Goal: Transaction & Acquisition: Book appointment/travel/reservation

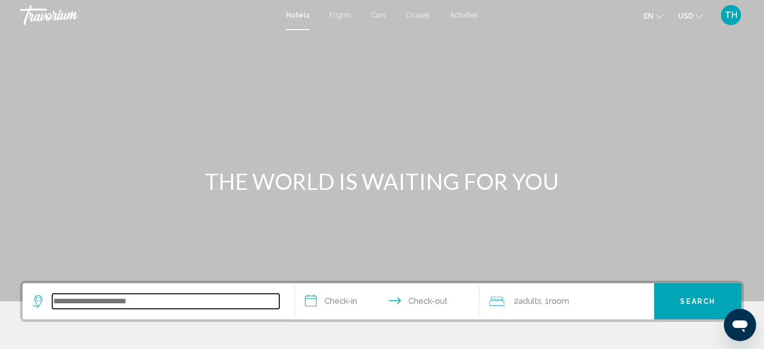
click at [155, 299] on input "Search widget" at bounding box center [165, 301] width 227 height 15
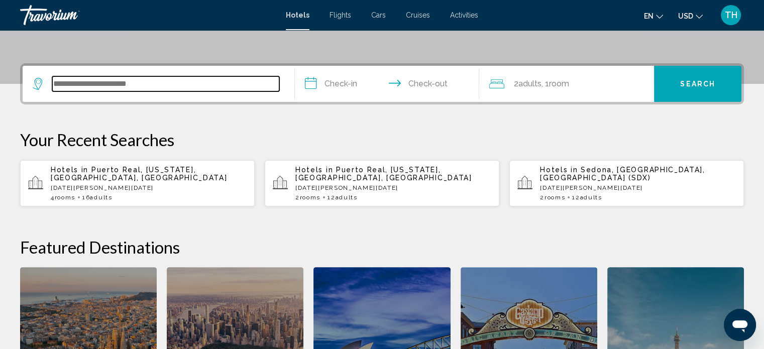
scroll to position [248, 0]
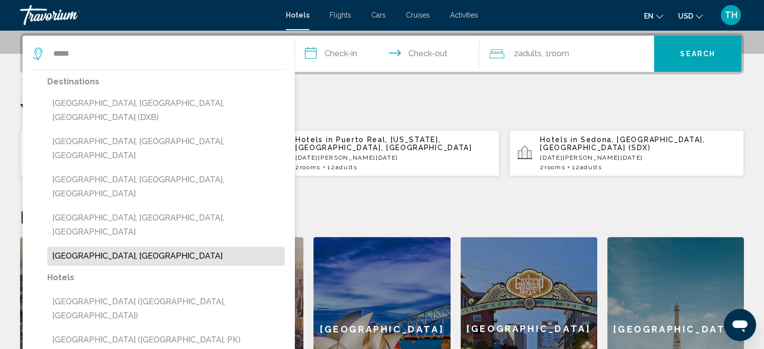
click at [139, 247] on button "[GEOGRAPHIC_DATA], [GEOGRAPHIC_DATA]" at bounding box center [166, 256] width 238 height 19
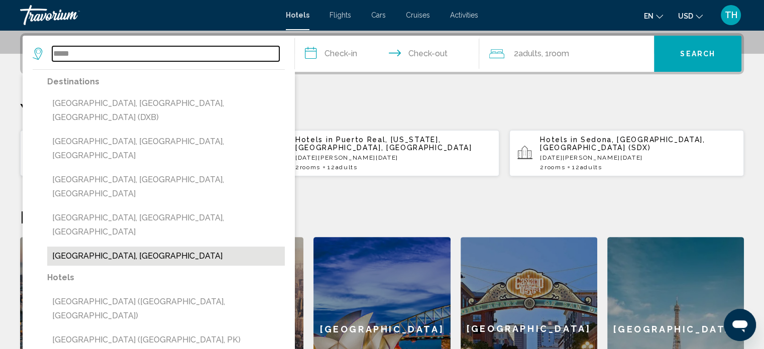
type input "**********"
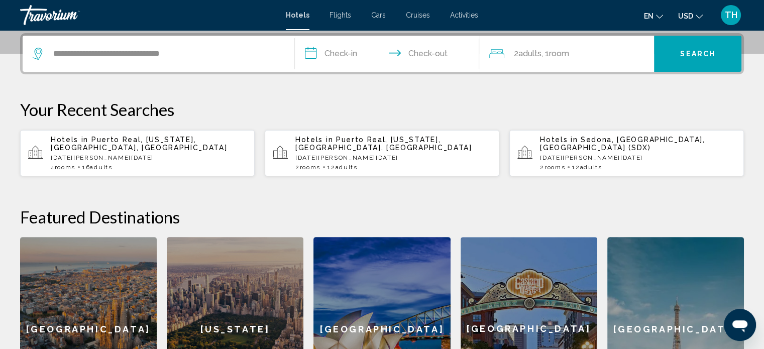
click at [328, 58] on input "**********" at bounding box center [389, 55] width 189 height 39
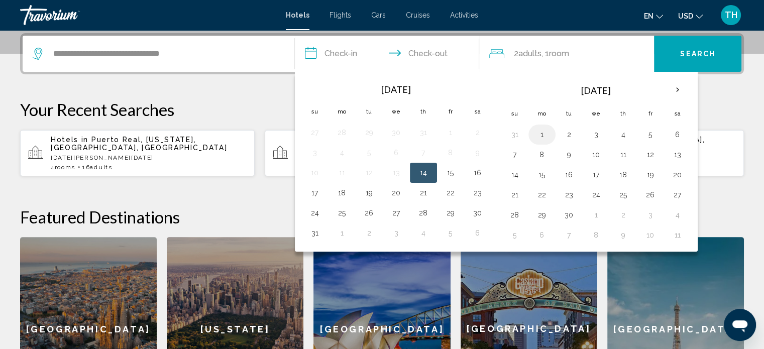
click at [536, 132] on button "1" at bounding box center [542, 135] width 16 height 14
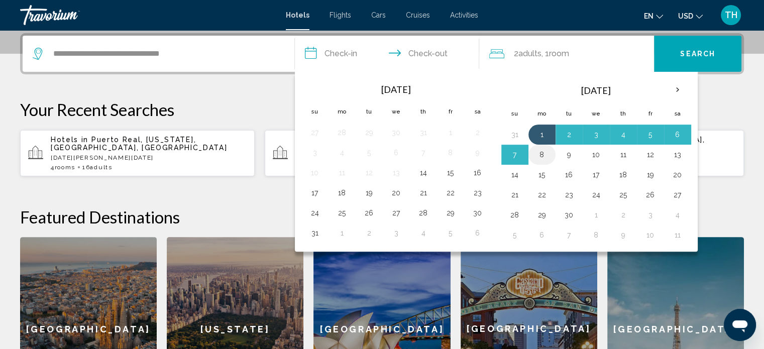
click at [539, 152] on button "8" at bounding box center [542, 155] width 16 height 14
type input "**********"
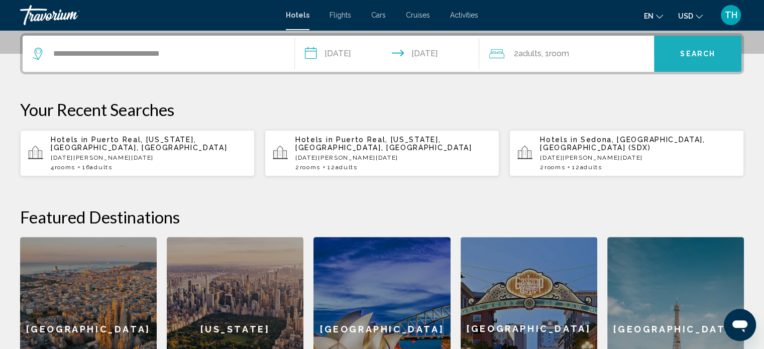
click at [699, 55] on span "Search" at bounding box center [697, 54] width 35 height 8
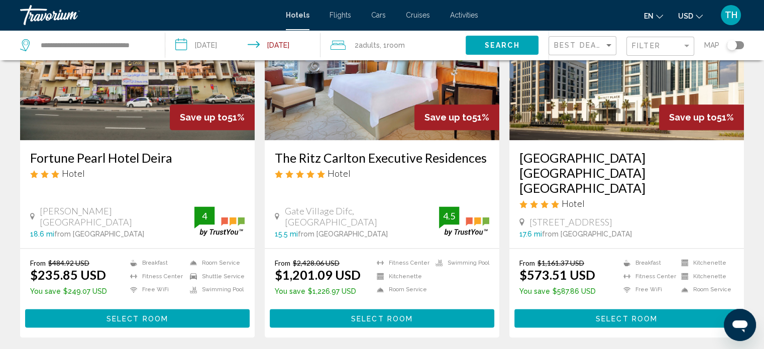
scroll to position [1262, 0]
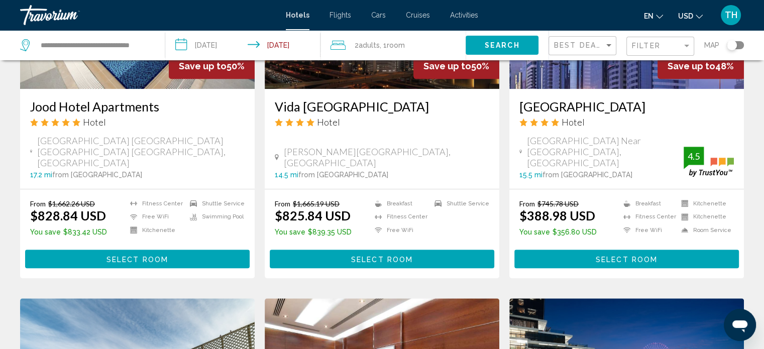
click at [310, 301] on div "Hotel Search Results - 1177 places to spend your time Save up to 51% Azur Regen…" at bounding box center [382, 314] width 724 height 1541
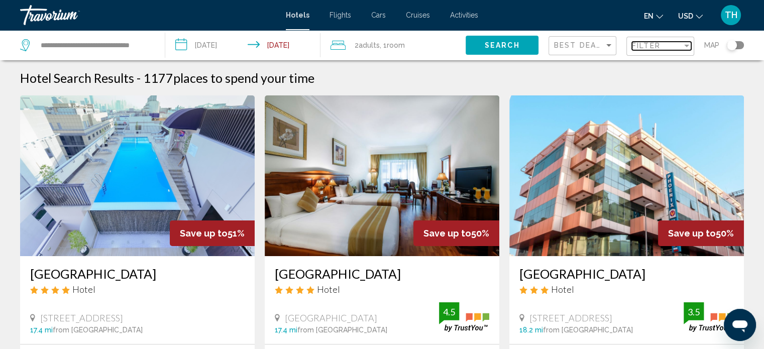
click at [685, 43] on div "Filter" at bounding box center [686, 46] width 9 height 8
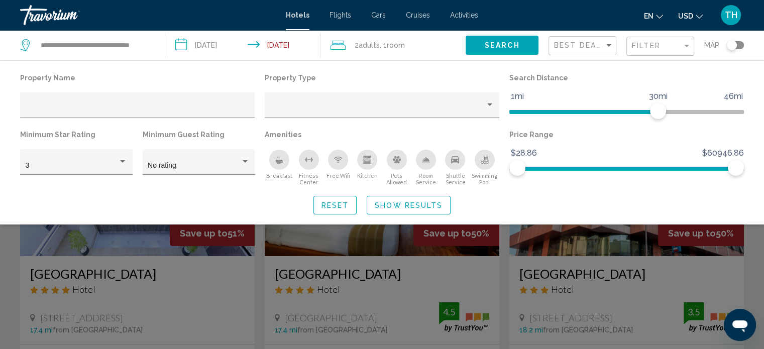
click at [482, 159] on icon "Swimming Pool" at bounding box center [485, 160] width 8 height 8
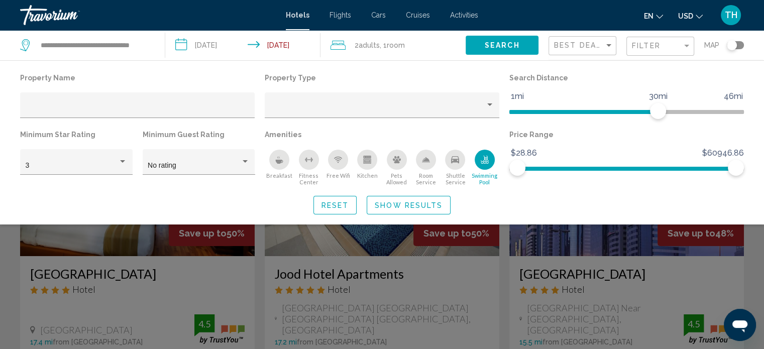
click at [308, 163] on icon "Fitness Center" at bounding box center [309, 160] width 8 height 8
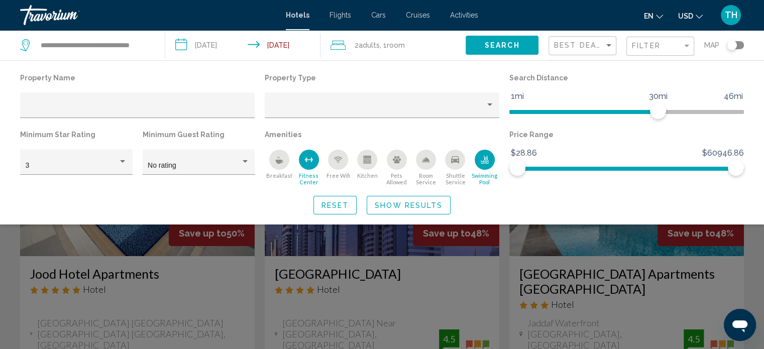
click at [400, 202] on span "Show Results" at bounding box center [409, 205] width 68 height 8
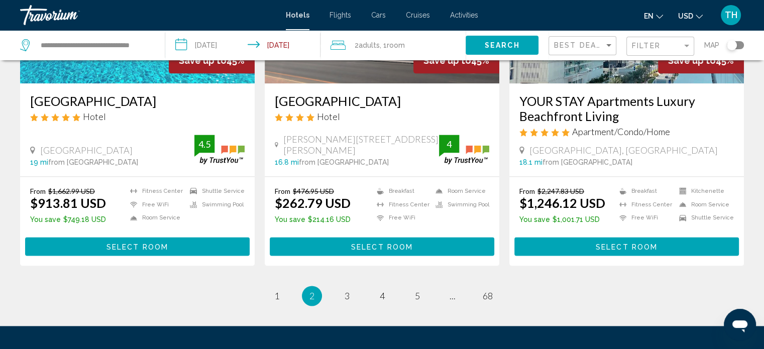
scroll to position [1307, 0]
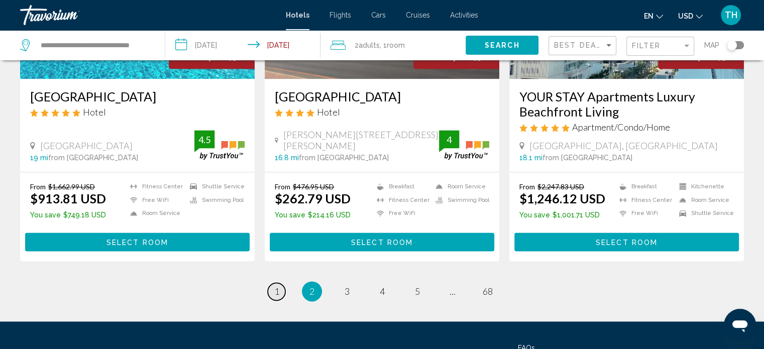
click at [276, 286] on span "1" at bounding box center [276, 291] width 5 height 11
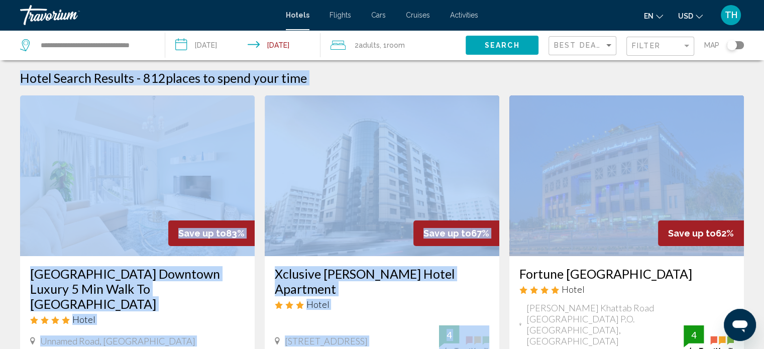
drag, startPoint x: 757, startPoint y: 34, endPoint x: 771, endPoint y: 91, distance: 59.3
click at [764, 91] on html "**********" at bounding box center [382, 174] width 764 height 349
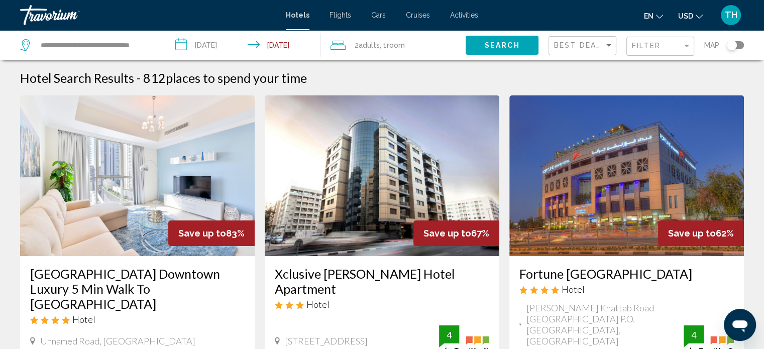
click at [559, 106] on img "Main content" at bounding box center [626, 175] width 235 height 161
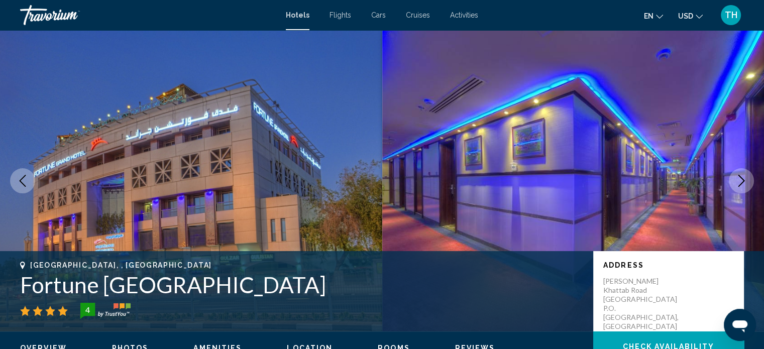
scroll to position [6, 0]
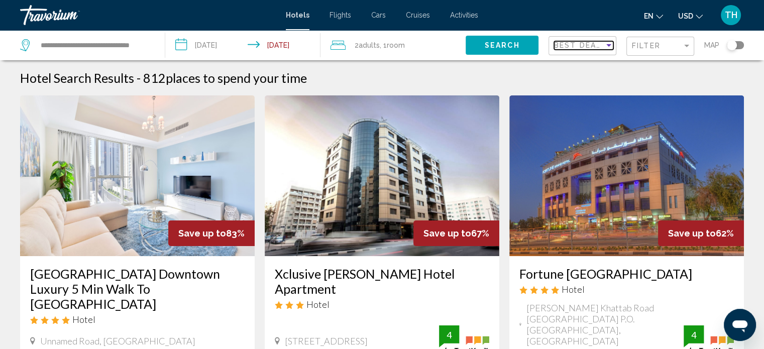
click at [589, 42] on span "Best Deals" at bounding box center [580, 45] width 53 height 8
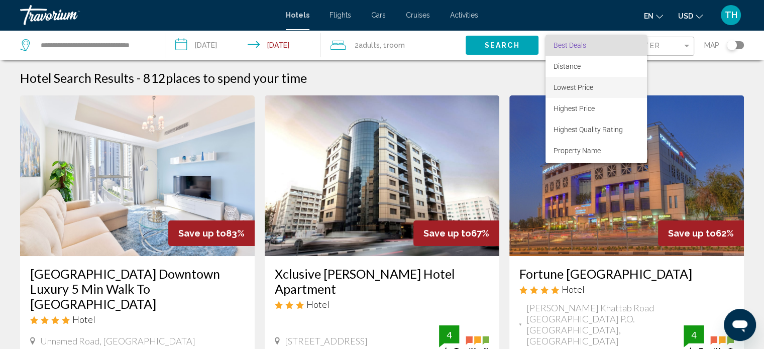
click at [587, 91] on span "Lowest Price" at bounding box center [573, 87] width 40 height 8
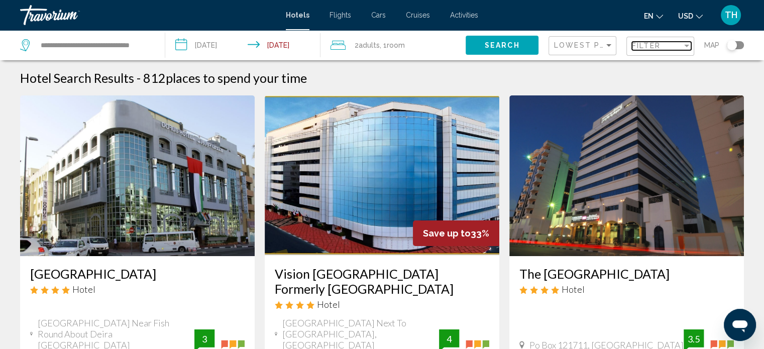
click at [670, 45] on div "Filter" at bounding box center [657, 46] width 50 height 8
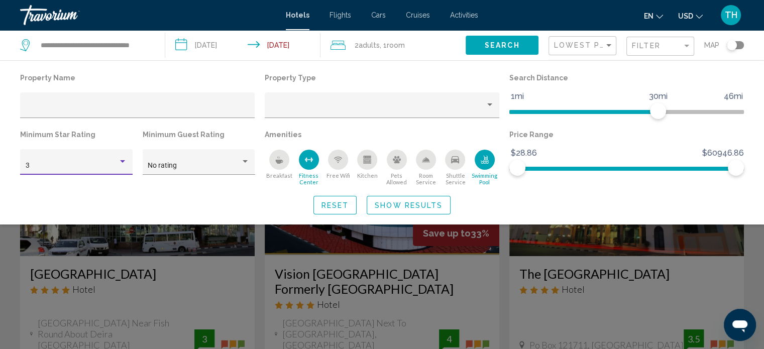
click at [122, 163] on div "Hotel Filters" at bounding box center [122, 162] width 9 height 8
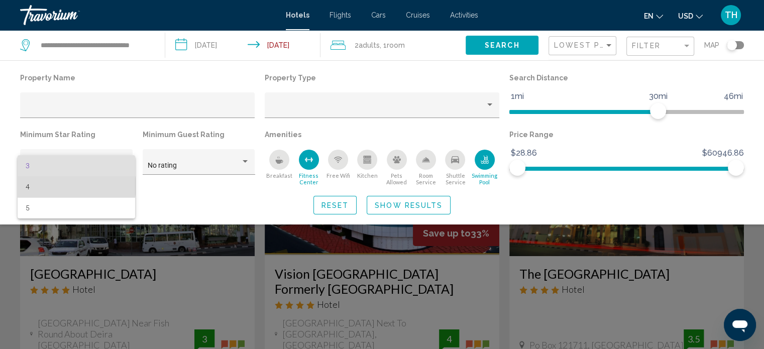
click at [66, 186] on span "4" at bounding box center [76, 186] width 101 height 21
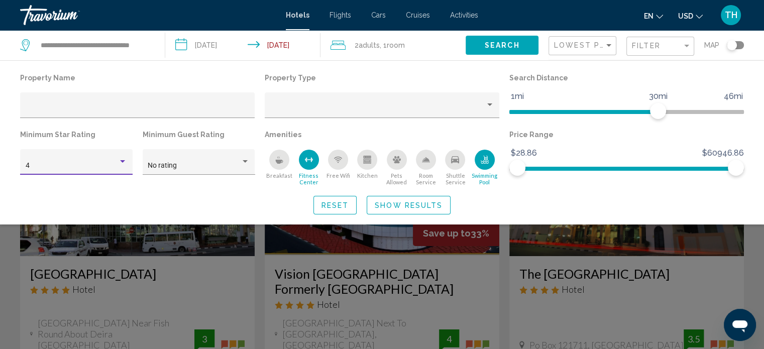
click at [428, 203] on span "Show Results" at bounding box center [409, 205] width 68 height 8
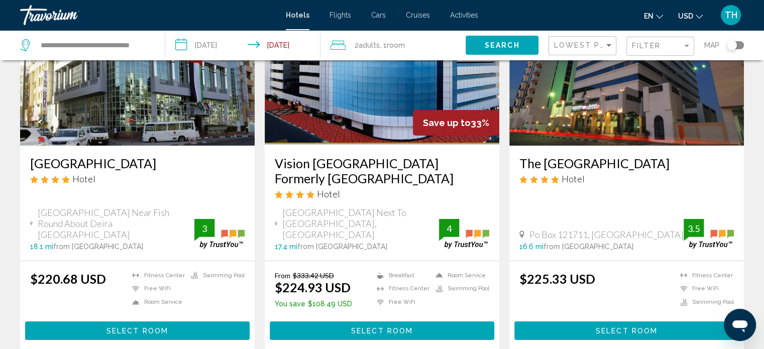
scroll to position [117, 0]
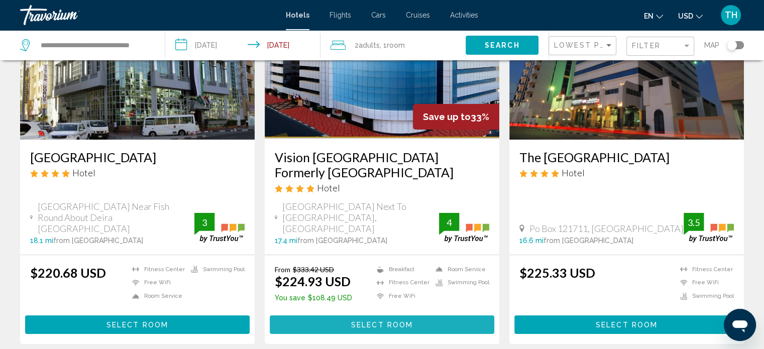
click at [371, 315] on button "Select Room" at bounding box center [382, 324] width 224 height 19
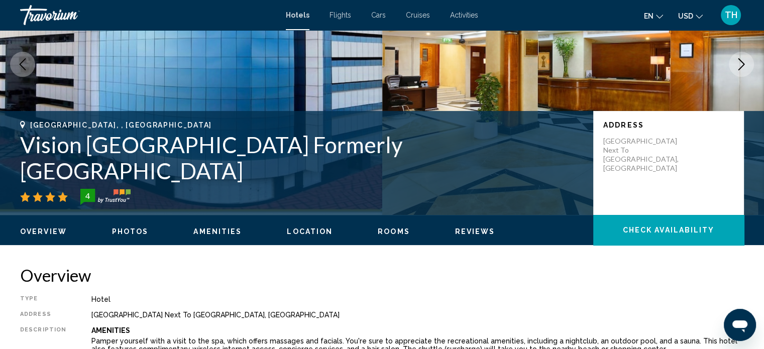
scroll to position [6, 0]
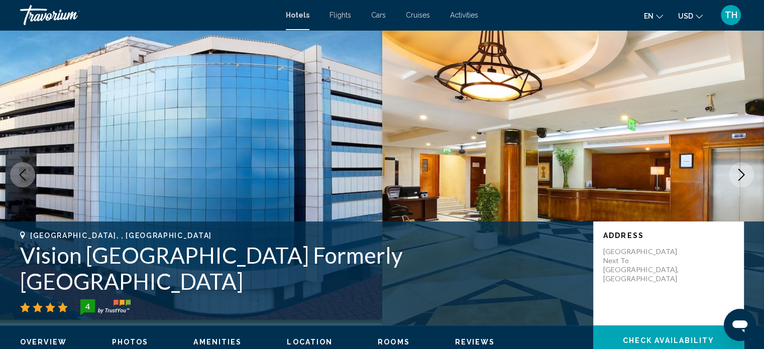
click at [739, 171] on icon "Next image" at bounding box center [741, 175] width 7 height 12
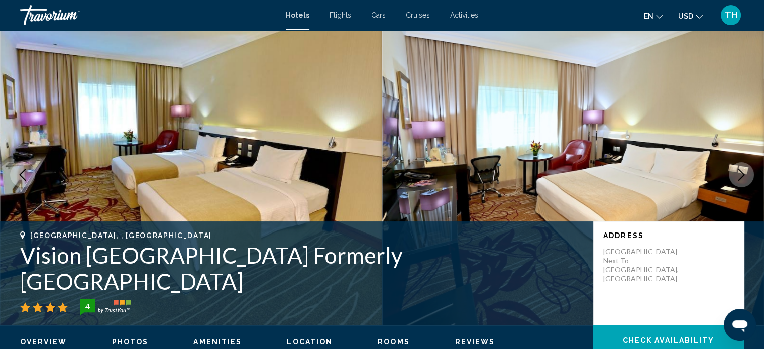
click at [738, 174] on icon "Next image" at bounding box center [741, 175] width 12 height 12
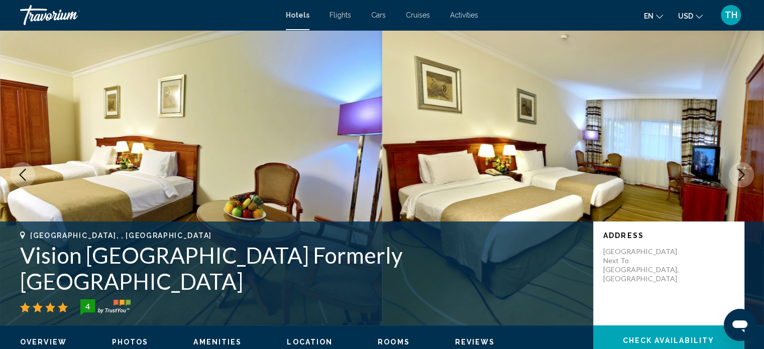
click at [738, 174] on icon "Next image" at bounding box center [741, 175] width 12 height 12
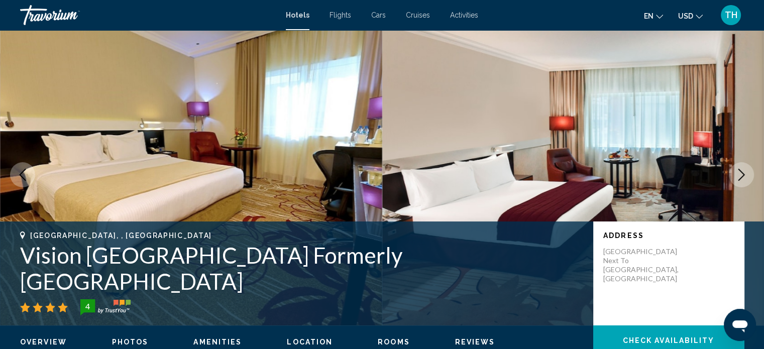
click at [738, 174] on icon "Next image" at bounding box center [741, 175] width 12 height 12
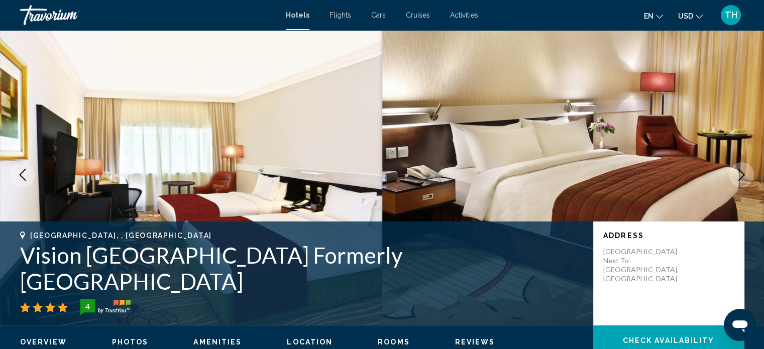
click at [738, 174] on icon "Next image" at bounding box center [741, 175] width 12 height 12
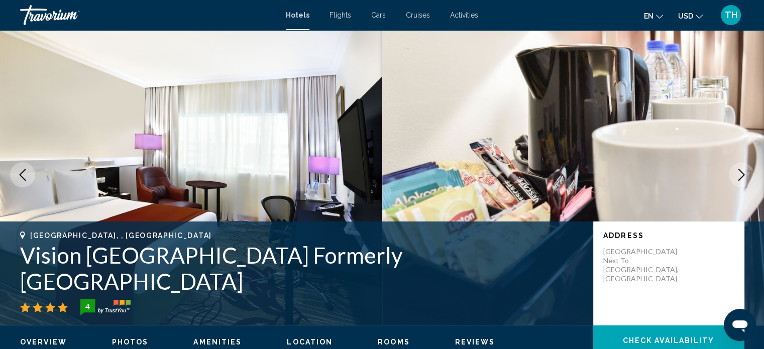
click at [738, 174] on icon "Next image" at bounding box center [741, 175] width 12 height 12
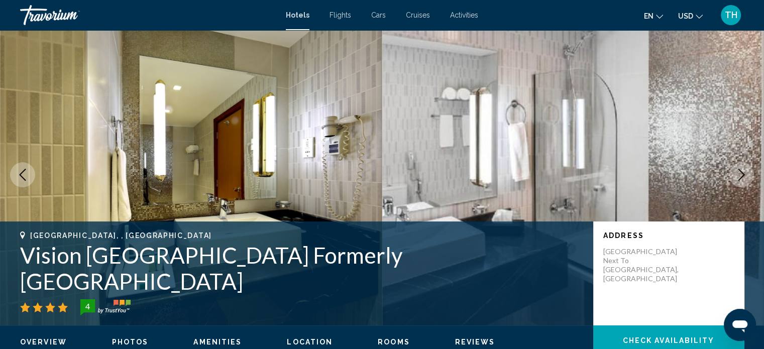
click at [738, 174] on icon "Next image" at bounding box center [741, 175] width 12 height 12
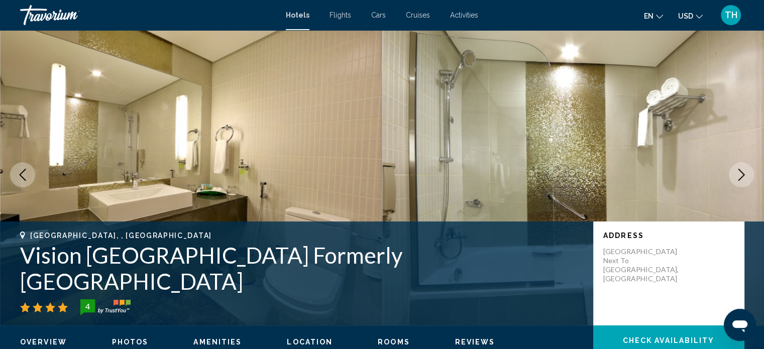
click at [25, 173] on icon "Previous image" at bounding box center [23, 175] width 12 height 12
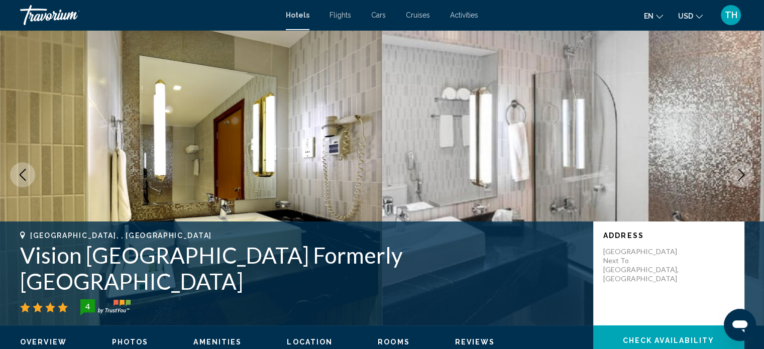
click at [25, 173] on icon "Previous image" at bounding box center [23, 175] width 12 height 12
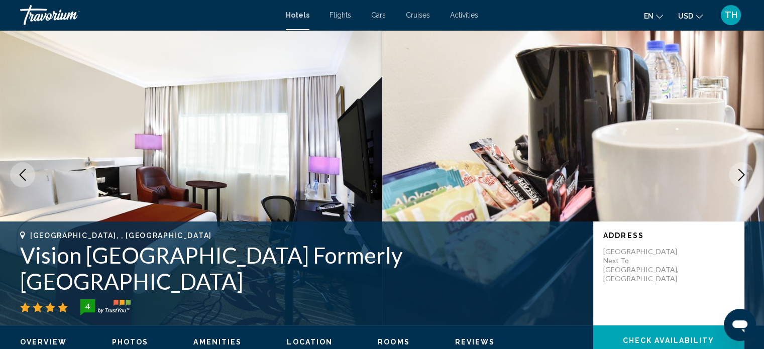
click at [741, 172] on icon "Next image" at bounding box center [741, 175] width 7 height 12
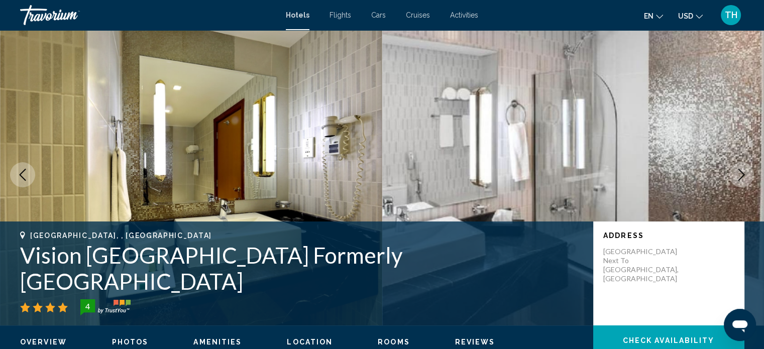
click at [741, 172] on icon "Next image" at bounding box center [741, 175] width 7 height 12
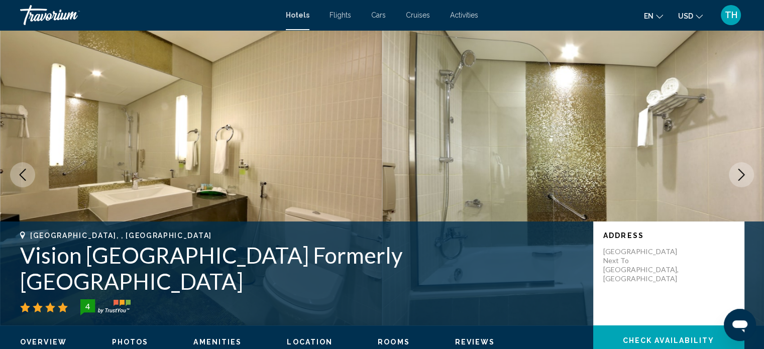
click at [741, 172] on icon "Next image" at bounding box center [741, 175] width 7 height 12
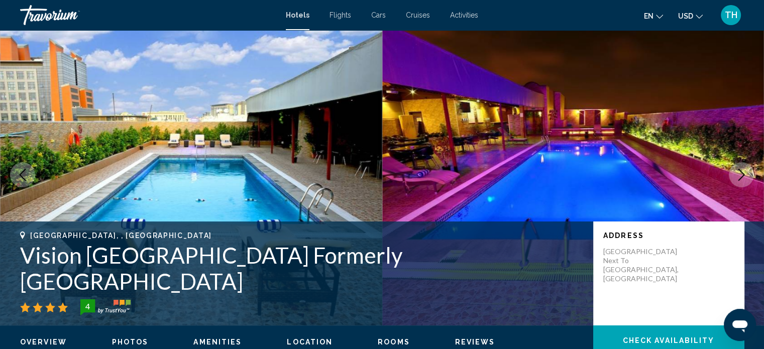
click at [741, 172] on icon "Next image" at bounding box center [741, 175] width 7 height 12
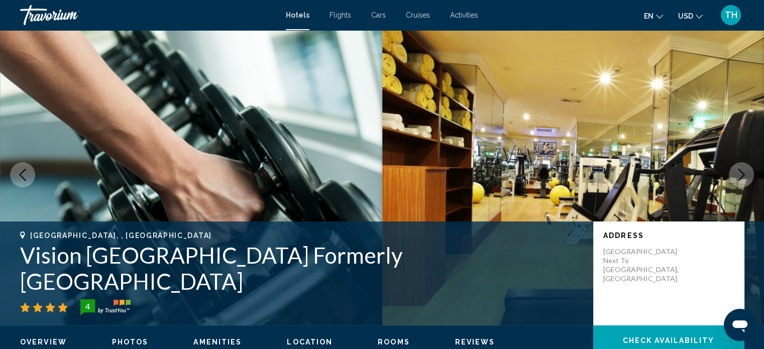
click at [741, 172] on icon "Next image" at bounding box center [741, 175] width 7 height 12
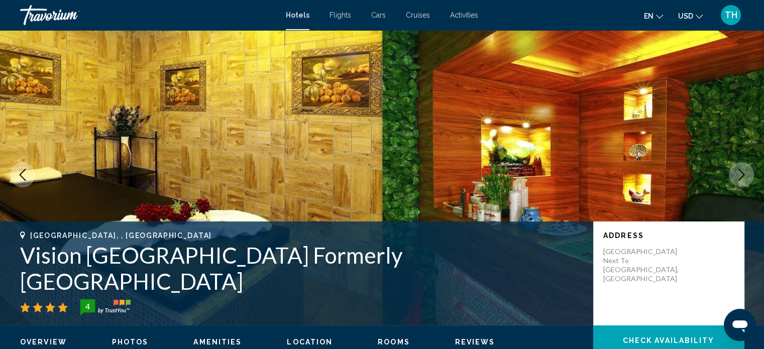
click at [741, 172] on icon "Next image" at bounding box center [741, 175] width 7 height 12
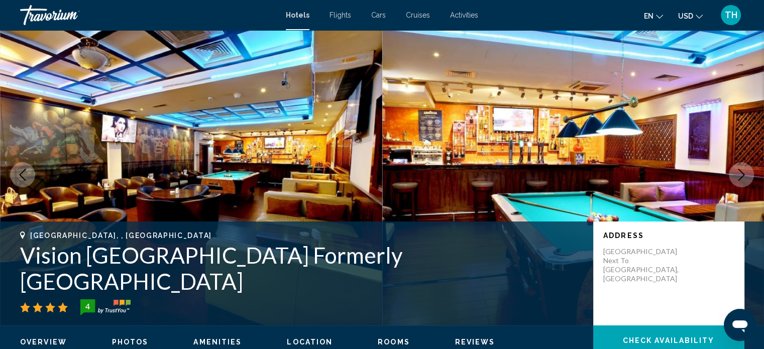
click at [741, 172] on icon "Next image" at bounding box center [741, 175] width 7 height 12
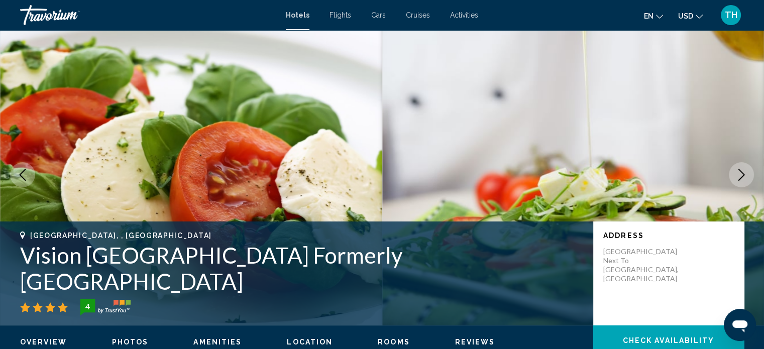
click at [741, 172] on icon "Next image" at bounding box center [741, 175] width 7 height 12
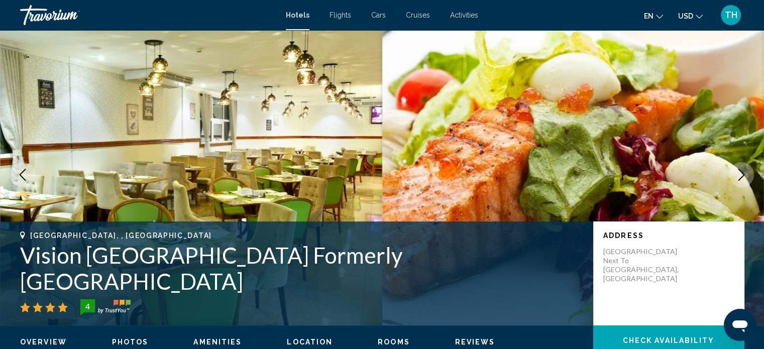
click at [741, 172] on icon "Next image" at bounding box center [741, 175] width 7 height 12
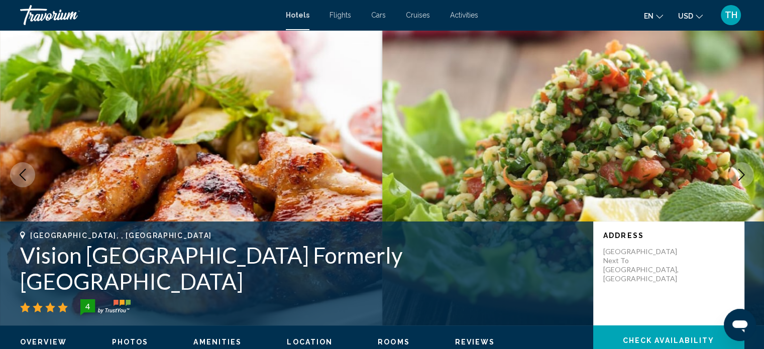
click at [741, 172] on icon "Next image" at bounding box center [741, 175] width 7 height 12
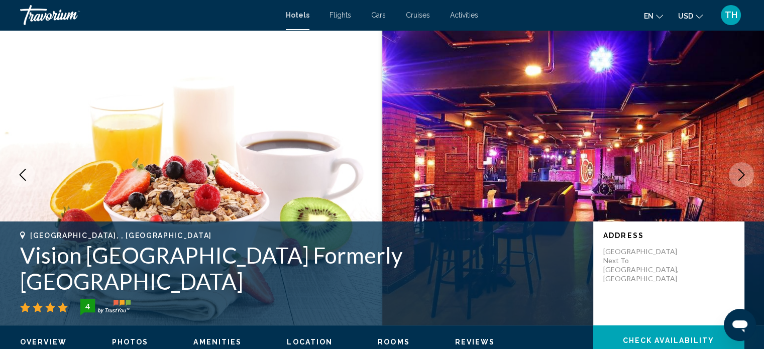
click at [741, 172] on icon "Next image" at bounding box center [741, 175] width 7 height 12
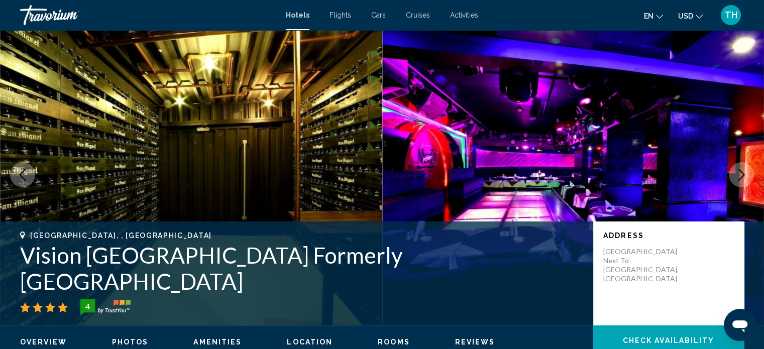
click at [741, 172] on icon "Next image" at bounding box center [741, 175] width 7 height 12
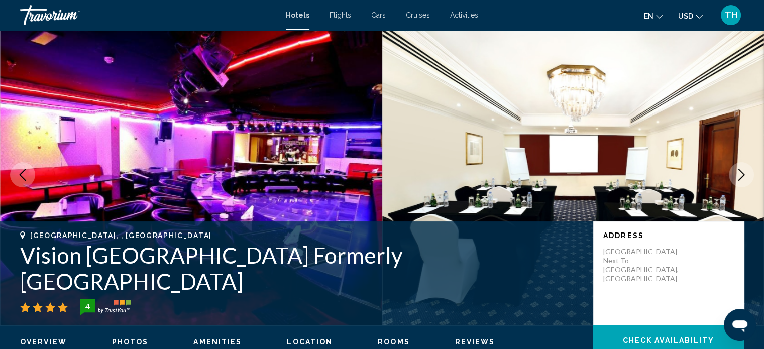
click at [741, 172] on icon "Next image" at bounding box center [741, 175] width 7 height 12
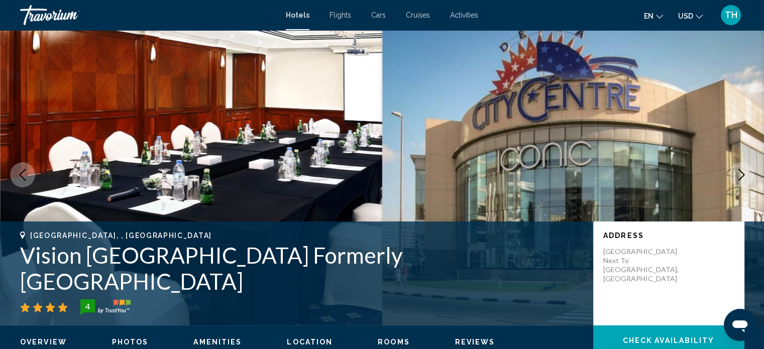
click at [741, 172] on icon "Next image" at bounding box center [741, 175] width 7 height 12
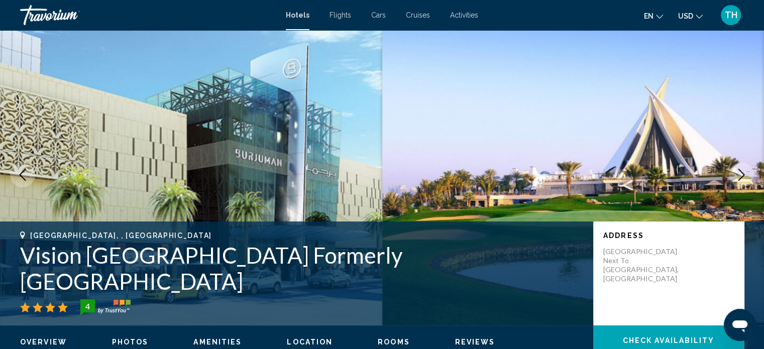
click at [741, 172] on icon "Next image" at bounding box center [741, 175] width 7 height 12
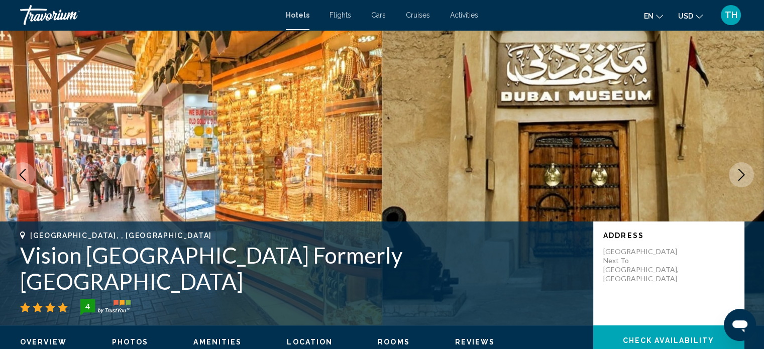
click at [741, 172] on icon "Next image" at bounding box center [741, 175] width 7 height 12
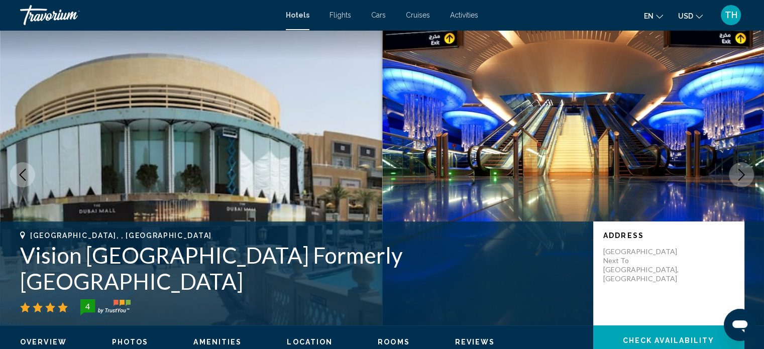
click at [741, 172] on icon "Next image" at bounding box center [741, 175] width 7 height 12
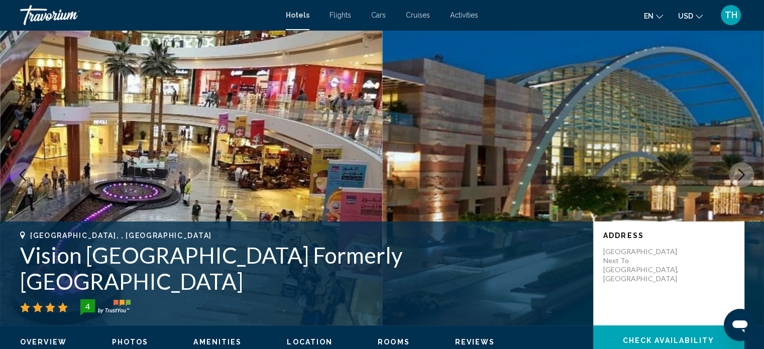
click at [741, 172] on icon "Next image" at bounding box center [741, 175] width 7 height 12
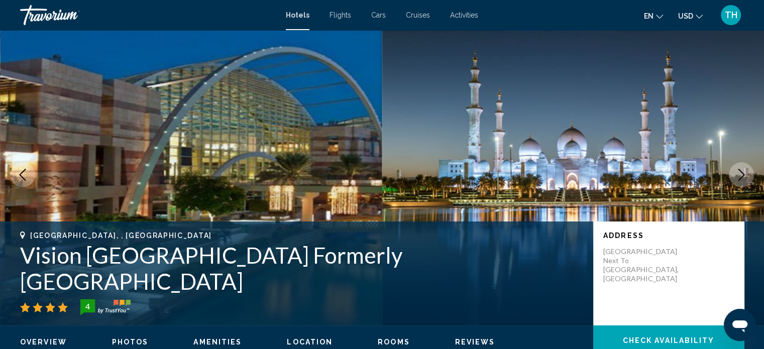
click at [741, 172] on icon "Next image" at bounding box center [741, 175] width 7 height 12
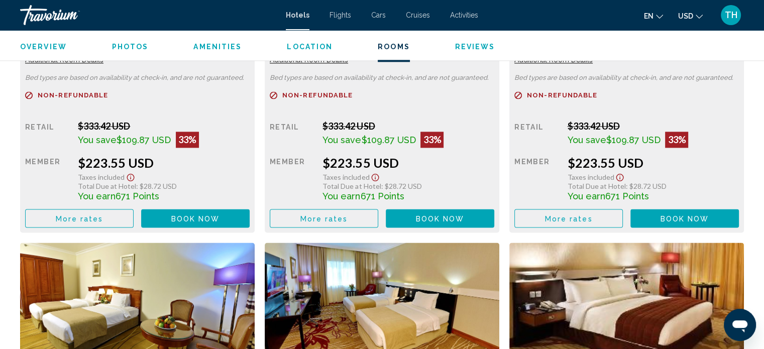
scroll to position [1529, 0]
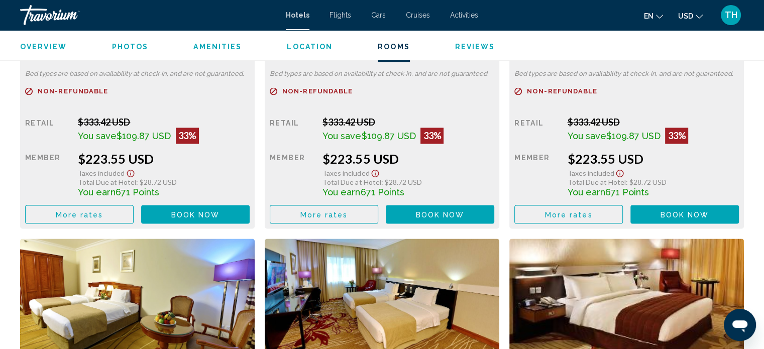
click at [137, 173] on icon "Show Taxes and Fees disclaimer" at bounding box center [131, 173] width 12 height 9
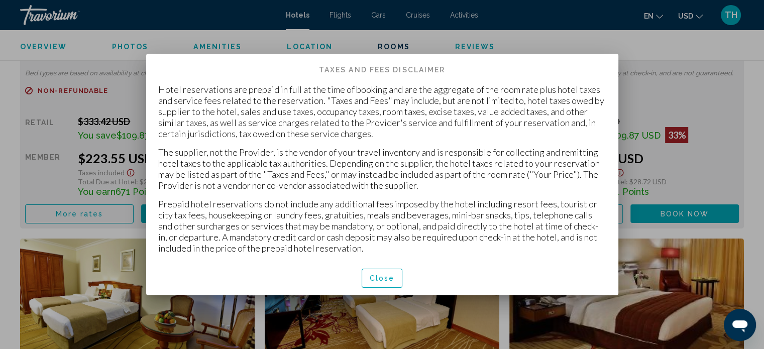
scroll to position [0, 0]
click at [379, 276] on span "Close" at bounding box center [382, 279] width 25 height 8
